Goal: Transaction & Acquisition: Book appointment/travel/reservation

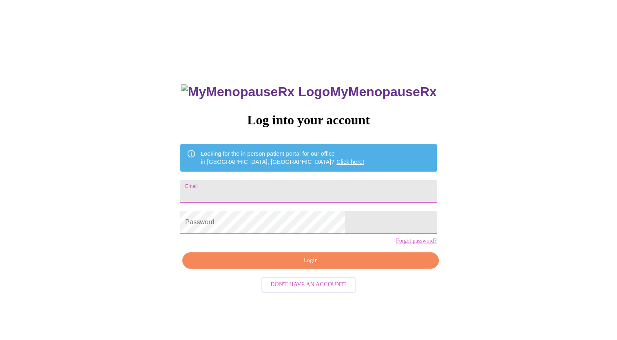
click at [301, 189] on input "Email" at bounding box center [308, 191] width 256 height 23
type input "ml450@yahoo.com"
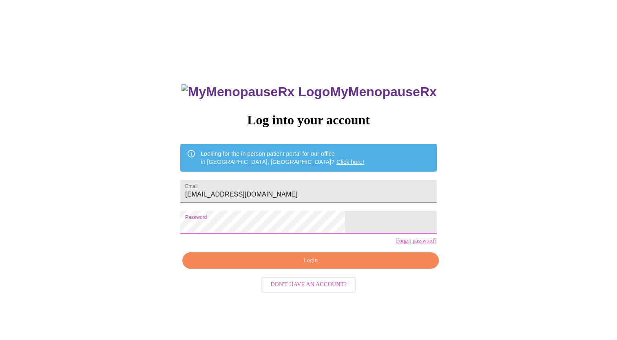
click at [317, 266] on span "Login" at bounding box center [310, 261] width 237 height 10
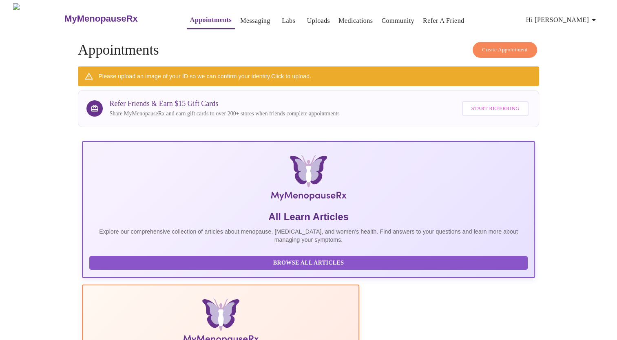
click at [499, 46] on span "Create Appointment" at bounding box center [505, 49] width 46 height 9
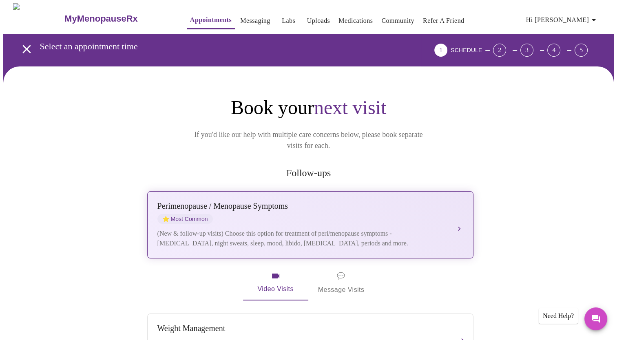
click at [401, 206] on div "Perimenopause / Menopause Symptoms ⭐ Most Common" at bounding box center [301, 212] width 289 height 22
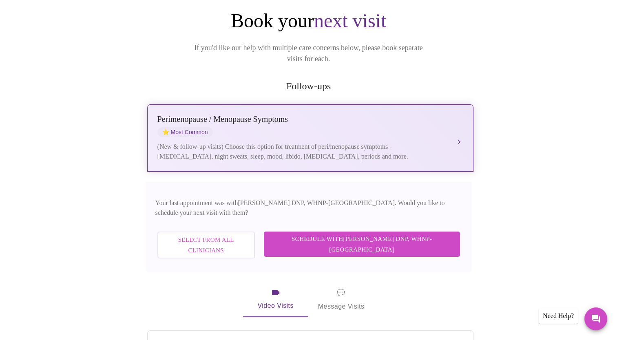
scroll to position [88, 0]
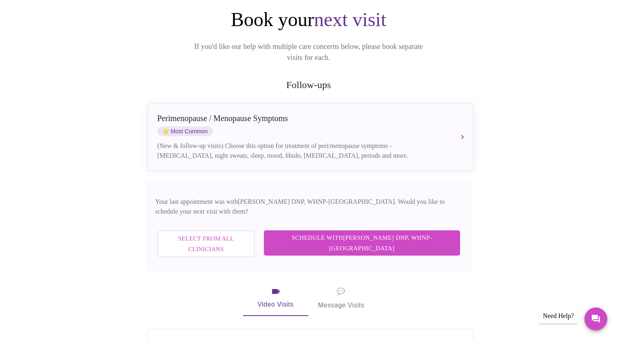
click at [246, 233] on span "Select from All Clinicians" at bounding box center [205, 244] width 79 height 22
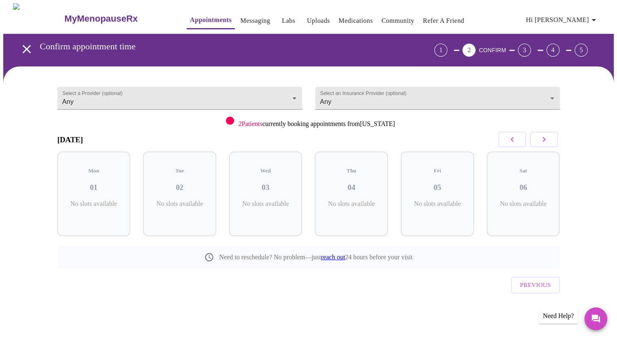
scroll to position [0, 0]
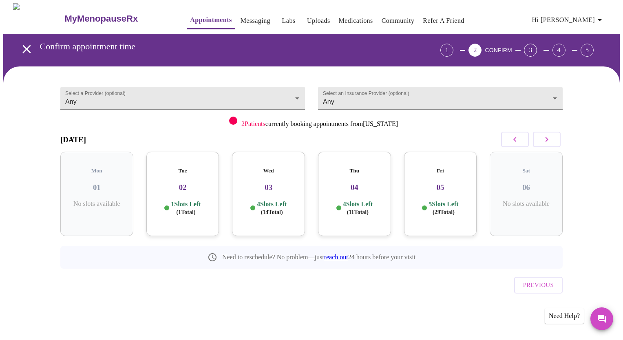
click at [176, 200] on p "1 Slots Left ( 1 Total)" at bounding box center [186, 208] width 30 height 16
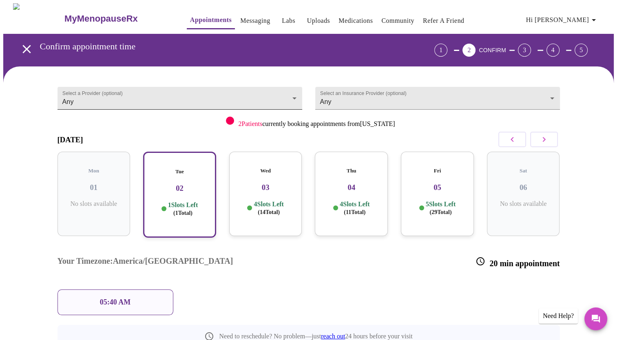
click at [291, 100] on body "MyMenopauseRx Appointments Messaging Labs Uploads Medications Community Refer a…" at bounding box center [308, 208] width 610 height 410
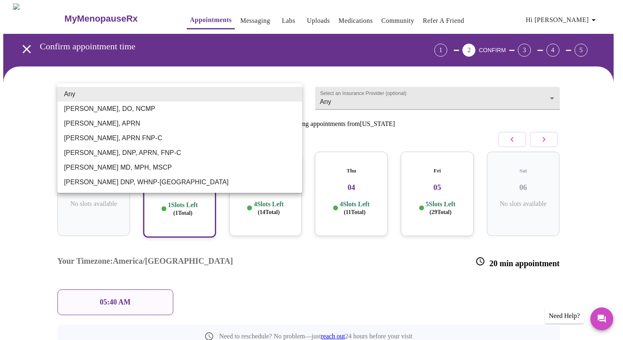
click at [218, 111] on li "Barbra S Hanna, DO, NCMP" at bounding box center [179, 108] width 245 height 15
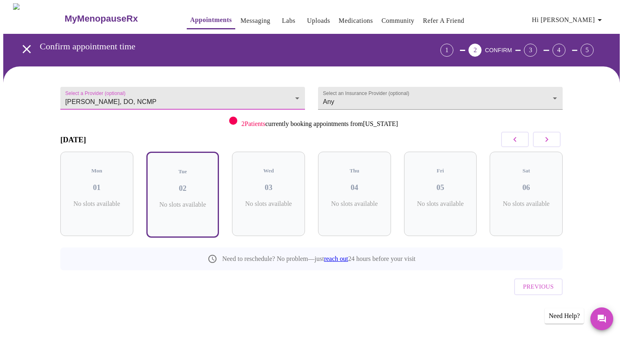
click at [300, 93] on body "MyMenopauseRx Appointments Messaging Labs Uploads Medications Community Refer a…" at bounding box center [311, 169] width 616 height 333
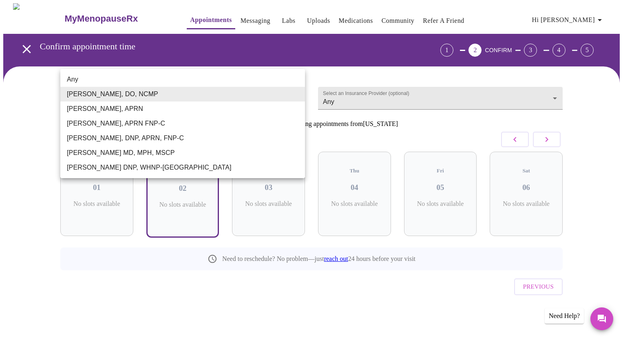
click at [172, 112] on li "Emilie McLain, APRN" at bounding box center [182, 108] width 245 height 15
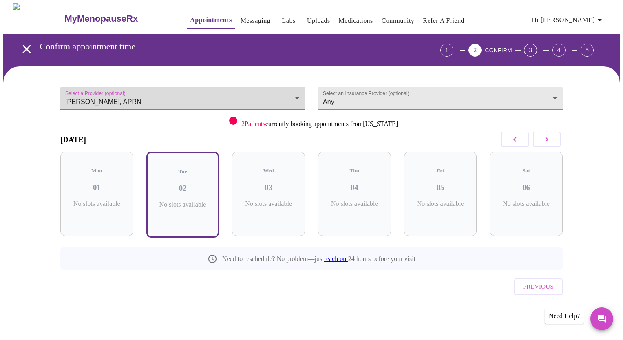
type input "Emilie McLain, APRN"
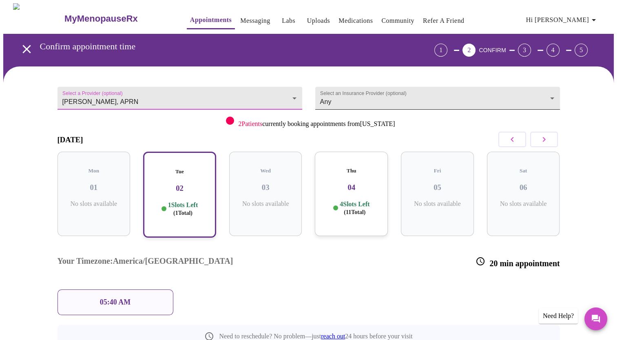
click at [528, 92] on body "MyMenopauseRx Appointments Messaging Labs Uploads Medications Community Refer a…" at bounding box center [308, 208] width 610 height 410
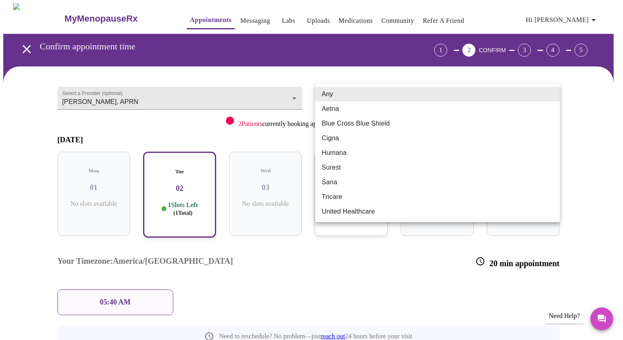
click at [192, 130] on div at bounding box center [311, 170] width 623 height 340
